Goal: Answer question/provide support: Share knowledge or assist other users

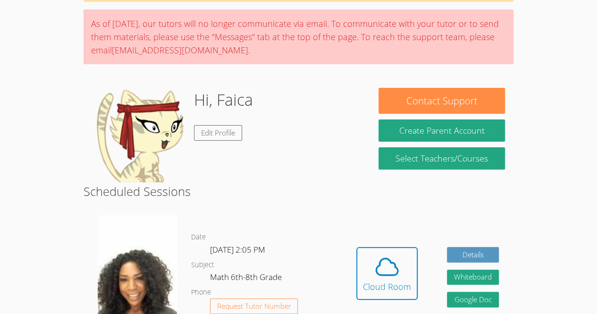
scroll to position [64, 0]
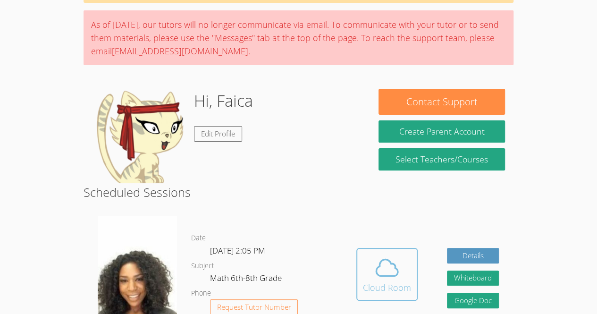
click at [390, 274] on icon at bounding box center [386, 267] width 26 height 26
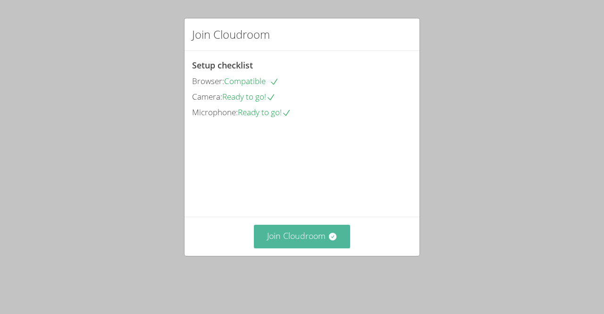
click at [316, 248] on button "Join Cloudroom" at bounding box center [302, 235] width 97 height 23
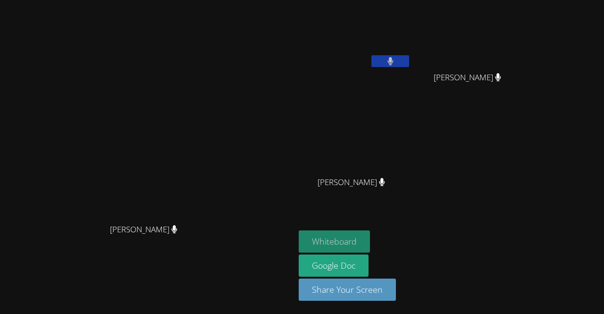
click at [370, 242] on button "Whiteboard" at bounding box center [334, 241] width 71 height 22
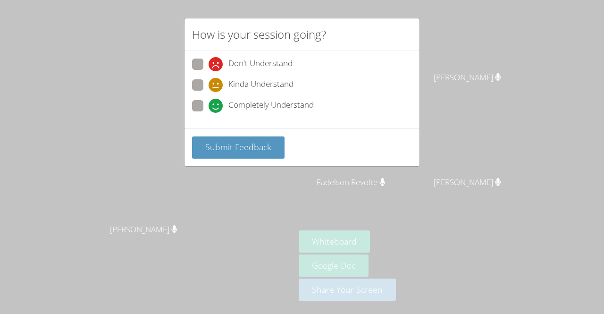
click at [202, 111] on label "Completely Understand" at bounding box center [253, 106] width 122 height 13
click at [208, 108] on input "Completely Understand" at bounding box center [212, 104] width 8 height 8
radio input "true"
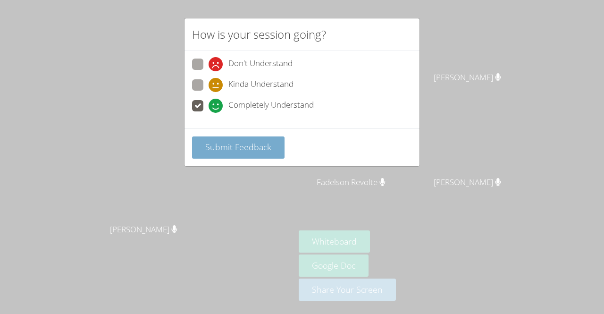
click at [217, 153] on button "Submit Feedback" at bounding box center [238, 147] width 92 height 22
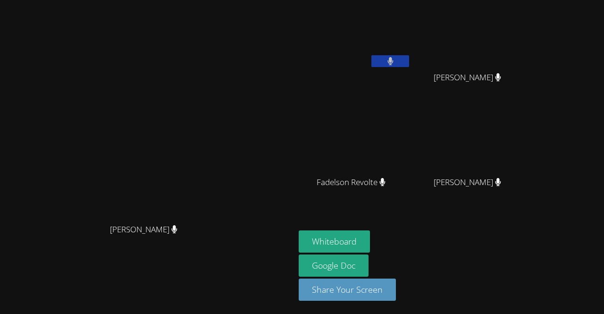
click at [77, 88] on video at bounding box center [147, 138] width 141 height 162
